Goal: Find specific page/section: Find specific page/section

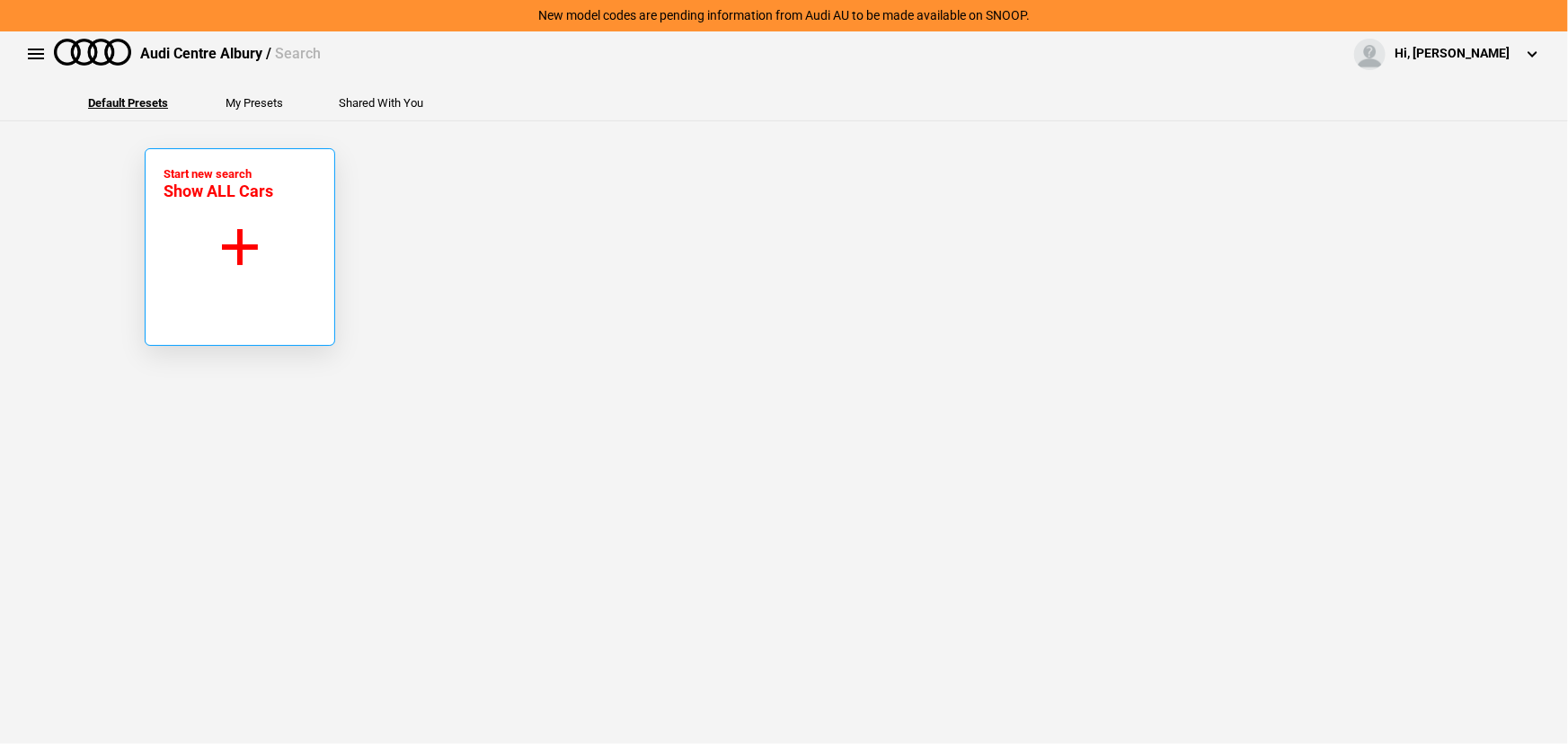
click at [161, 287] on button "Start new search Show ALL Cars" at bounding box center [240, 248] width 190 height 198
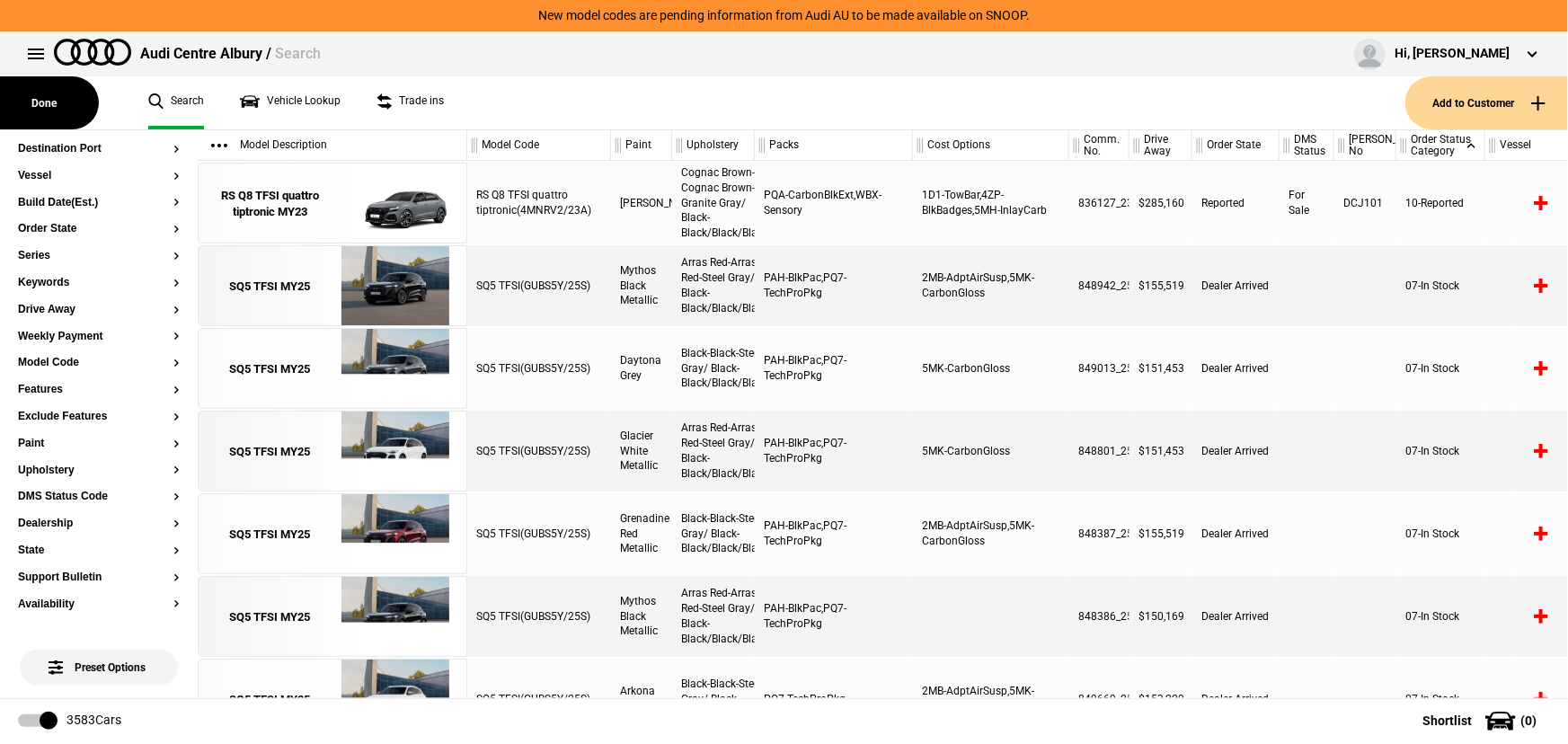
scroll to position [245, 0]
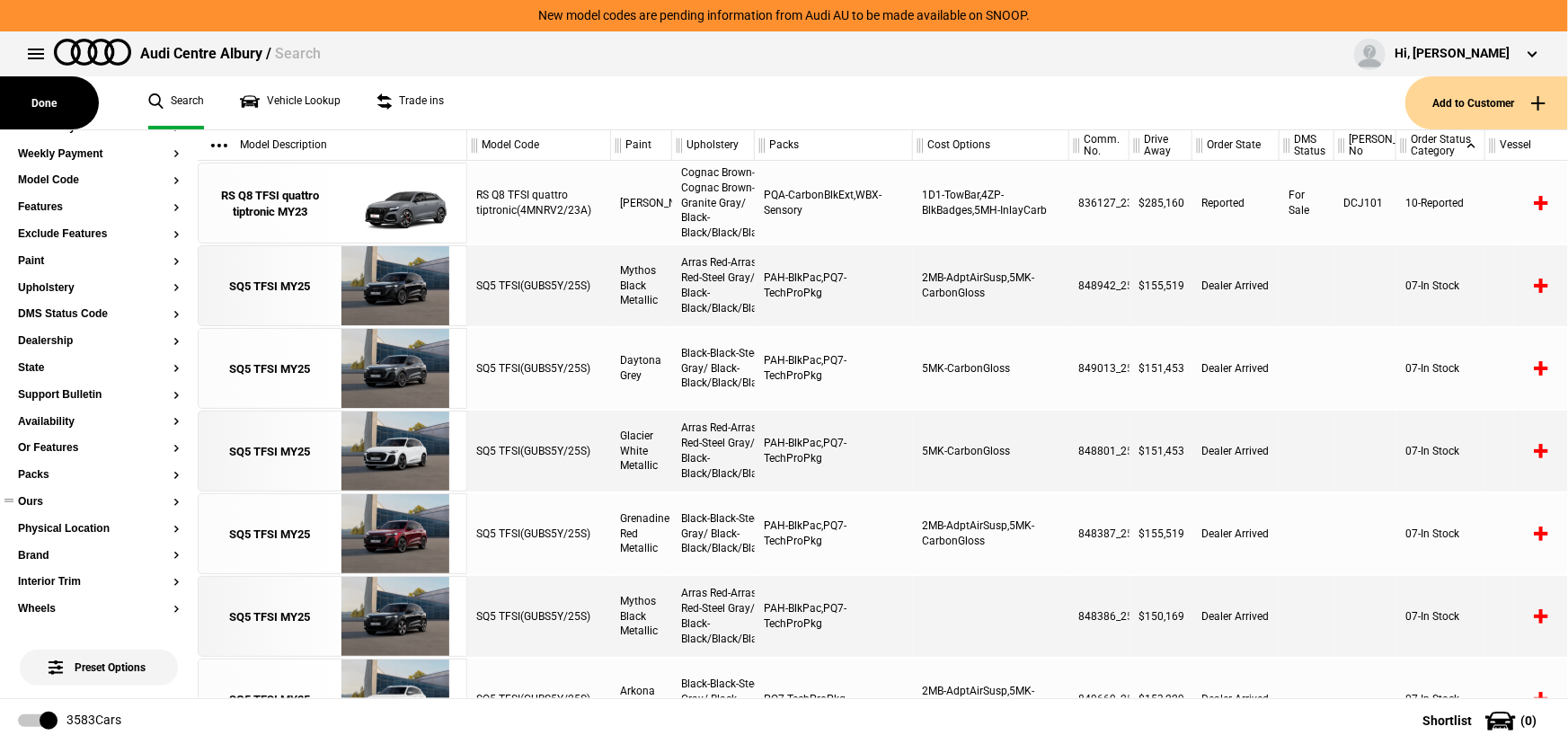
click at [36, 509] on section "Ours" at bounding box center [98, 509] width 162 height 27
click at [27, 499] on button "Ours" at bounding box center [98, 503] width 162 height 13
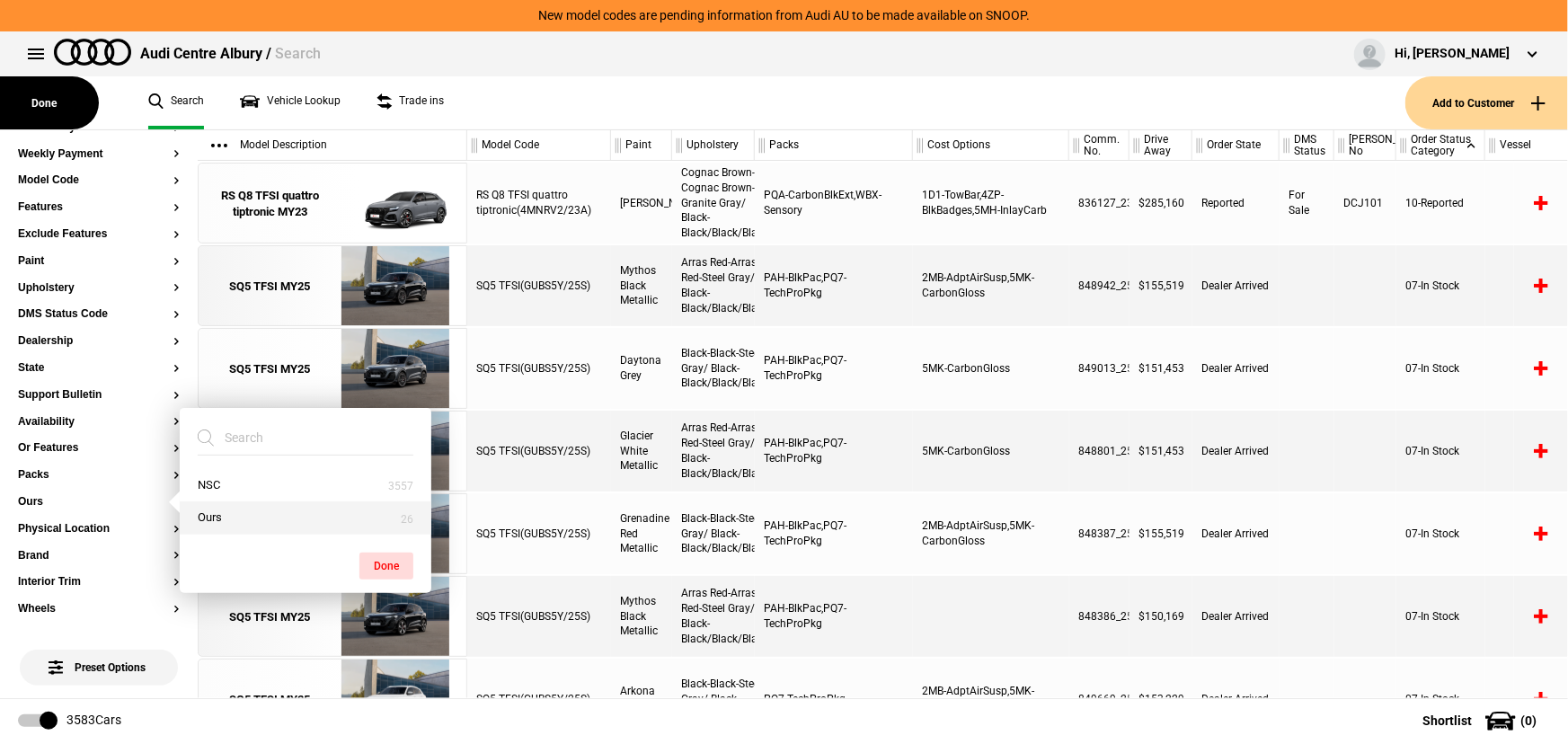
click at [204, 515] on button "Ours" at bounding box center [306, 518] width 251 height 33
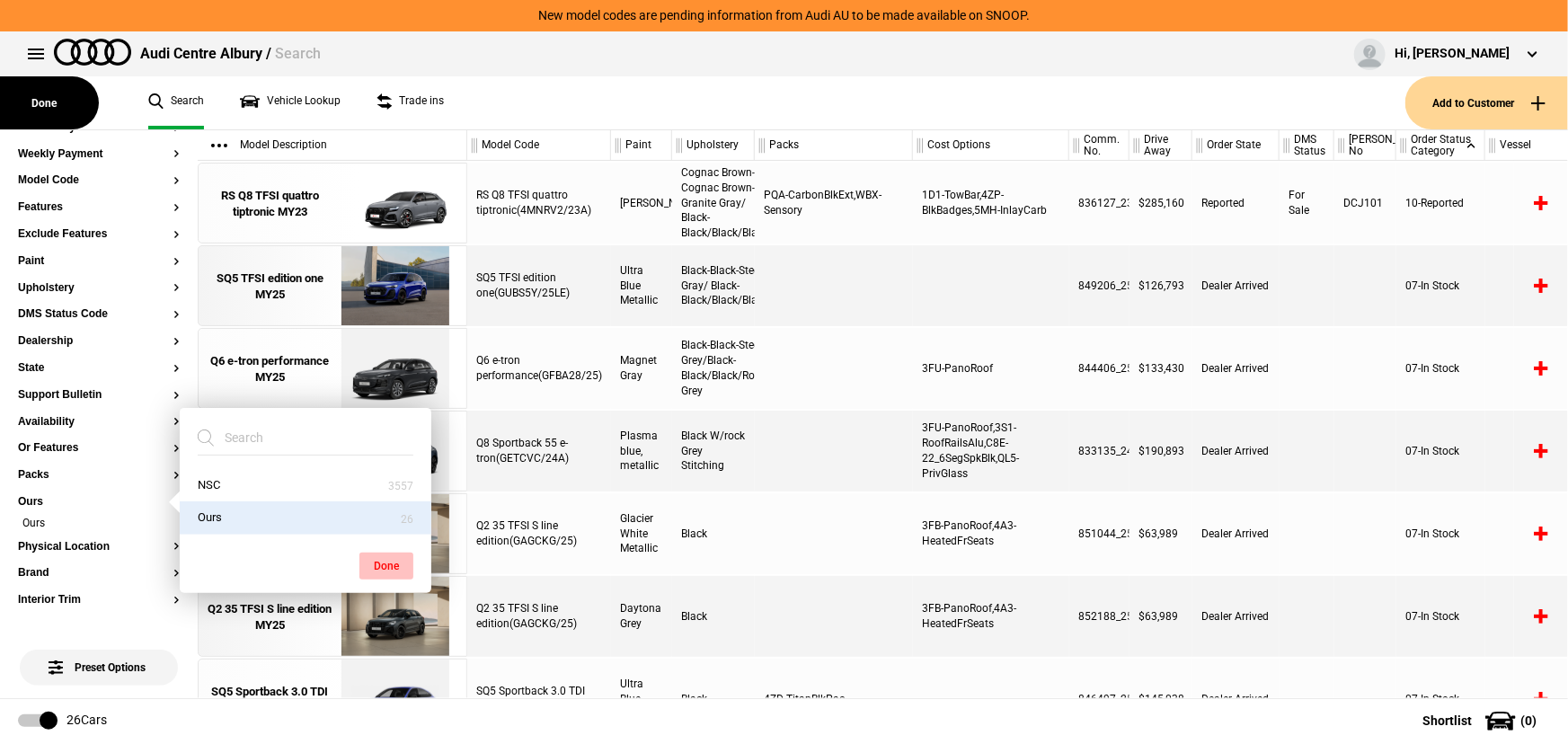
click at [404, 563] on button "Done" at bounding box center [386, 566] width 54 height 27
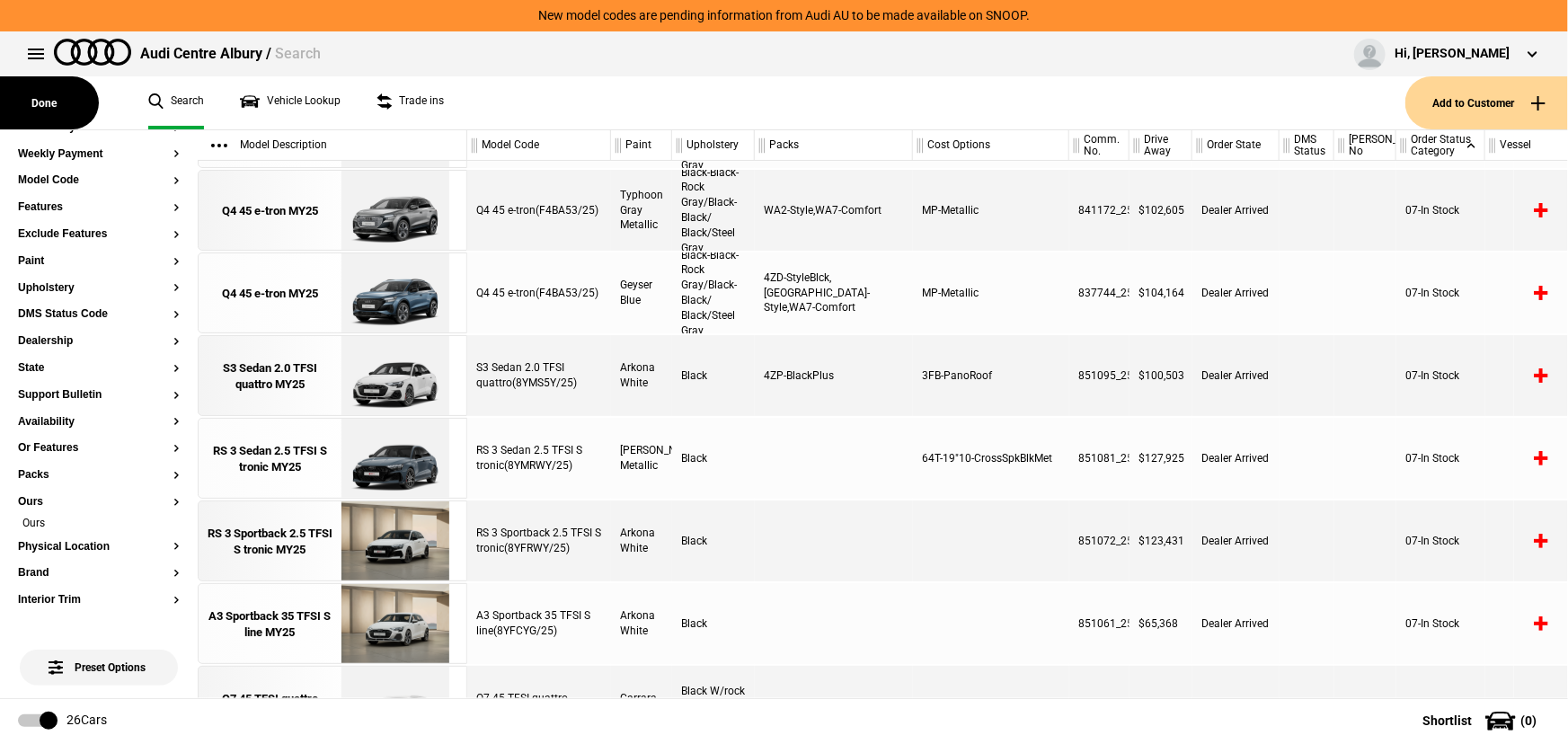
scroll to position [917, 0]
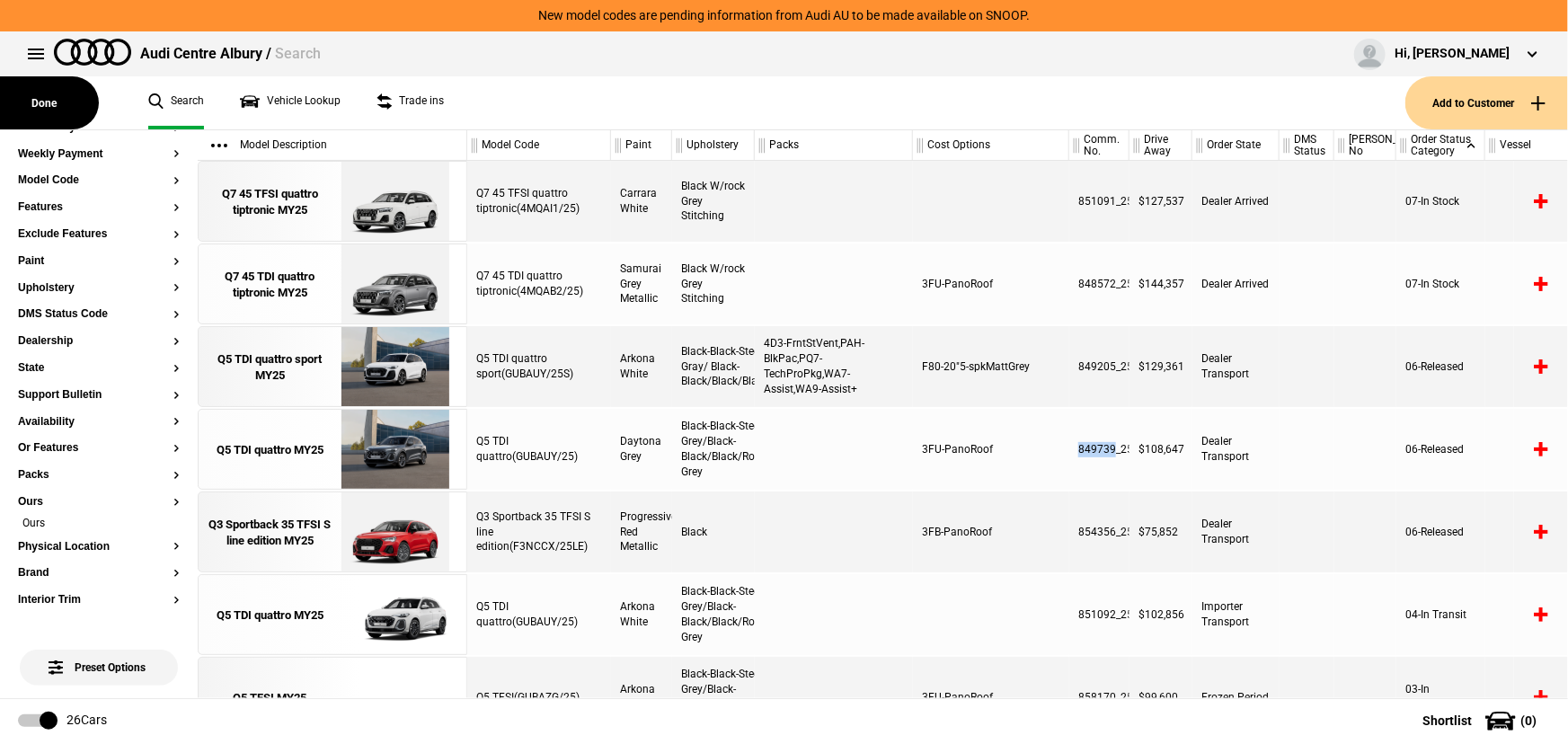
drag, startPoint x: 1108, startPoint y: 446, endPoint x: 1051, endPoint y: 445, distance: 57.0
click at [1051, 445] on div "Q5 TDI quattro(GUBAUY/25) Daytona Grey Black-Black-Steel Grey/Black-Black/Black…" at bounding box center [1018, 450] width 1101 height 81
copy div "849739"
